Goal: Communication & Community: Answer question/provide support

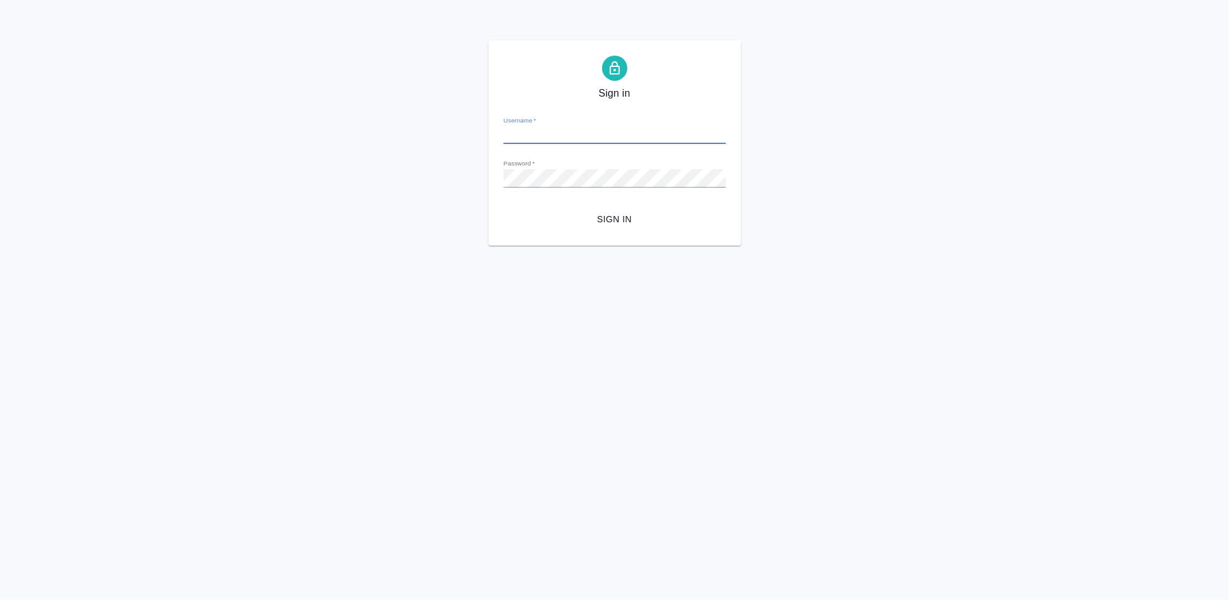
type input "a.kabargina@awatera.com"
click at [621, 225] on span "Sign in" at bounding box center [615, 220] width 202 height 16
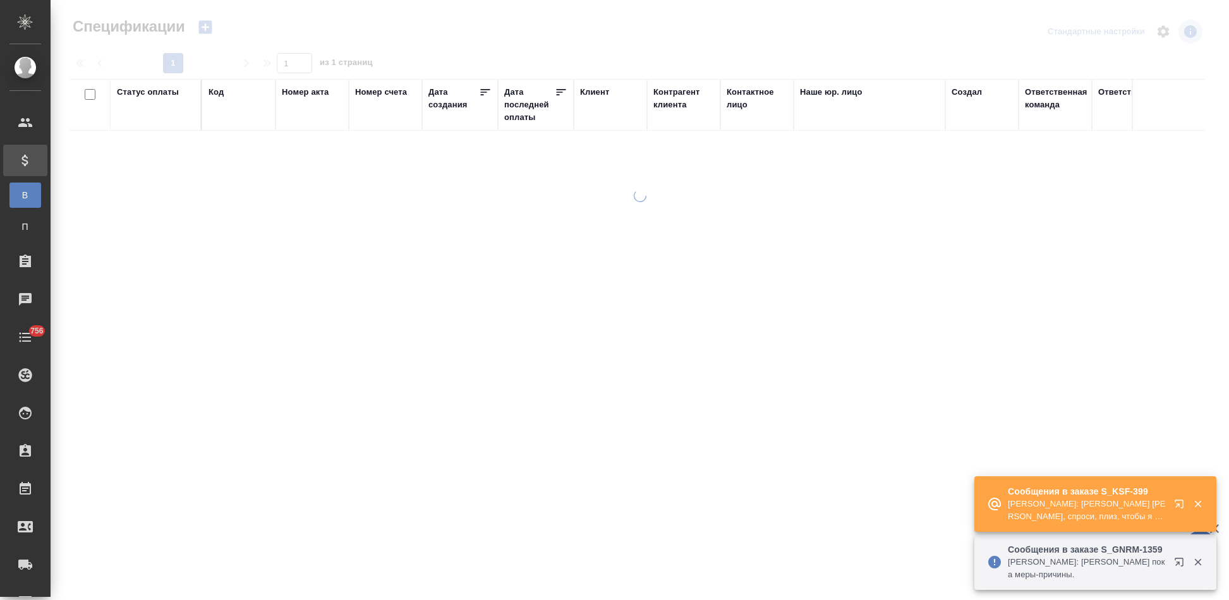
click at [1175, 504] on icon "button" at bounding box center [1181, 506] width 15 height 15
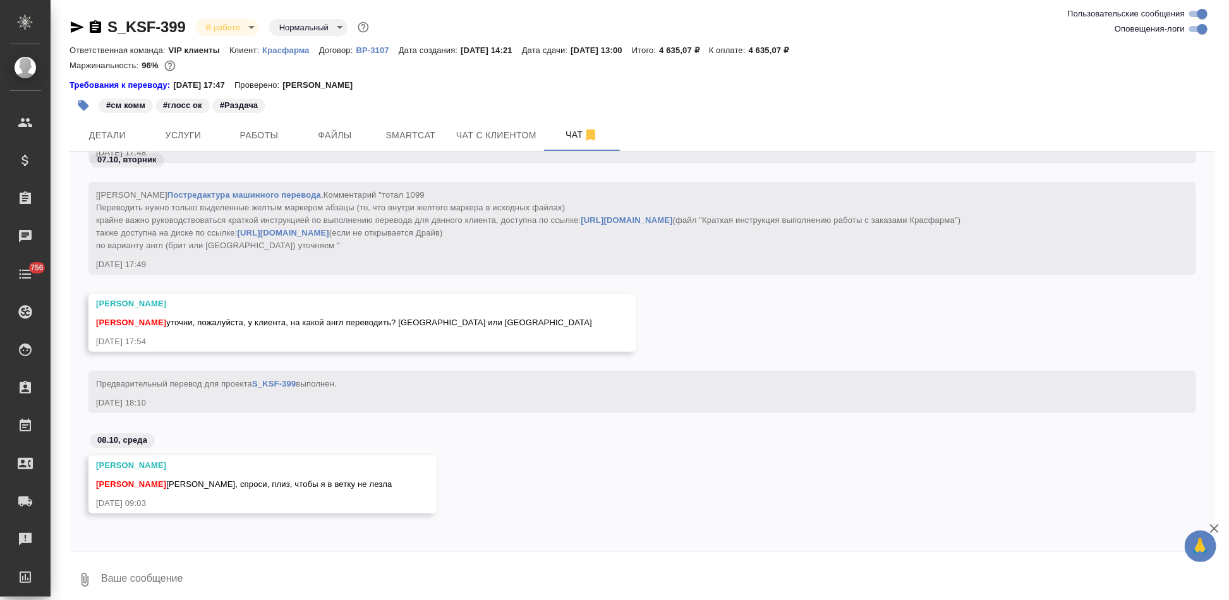
scroll to position [22686, 0]
click at [282, 576] on textarea at bounding box center [658, 580] width 1116 height 43
click at [186, 580] on textarea at bounding box center [658, 580] width 1116 height 43
type textarea "о"
type textarea "н"
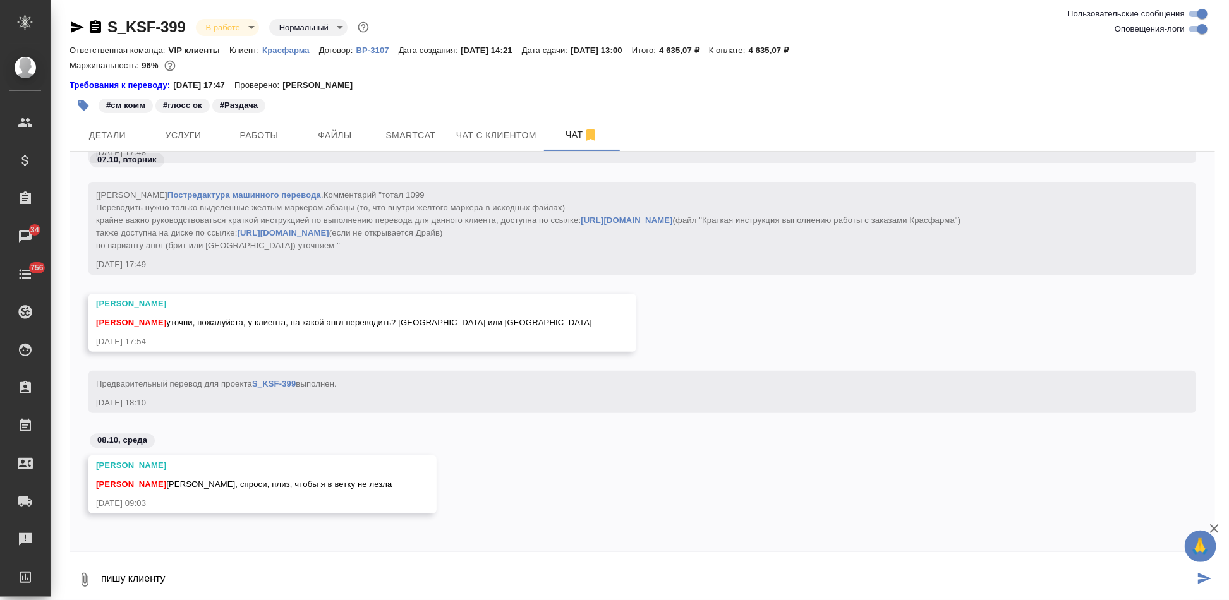
type textarea "пишу клиенту"
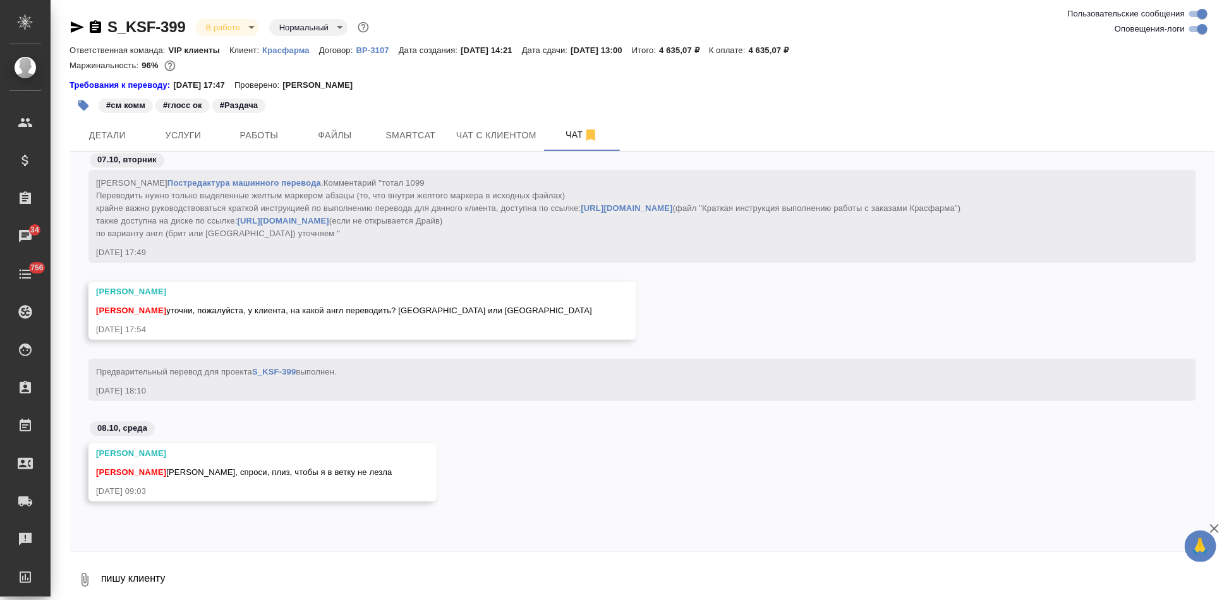
scroll to position [22747, 0]
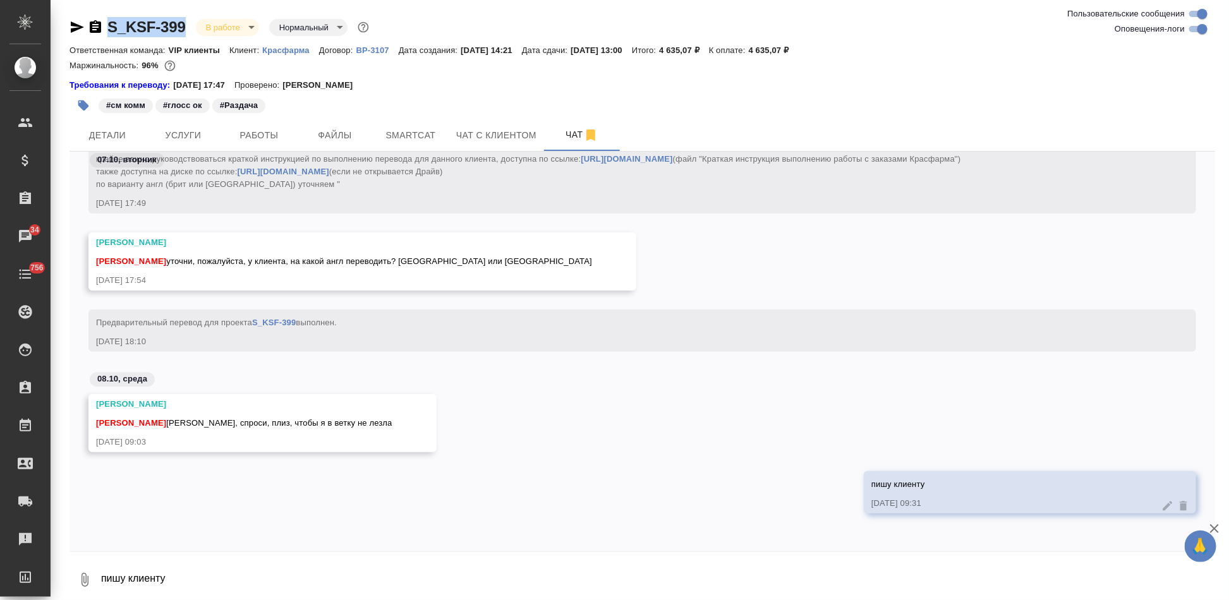
drag, startPoint x: 188, startPoint y: 27, endPoint x: 101, endPoint y: 27, distance: 87.2
click at [101, 27] on div "S_KSF-399 В работе inProgress Нормальный normal" at bounding box center [221, 27] width 302 height 20
copy link "S_KSF-399"
